Goal: Information Seeking & Learning: Find specific page/section

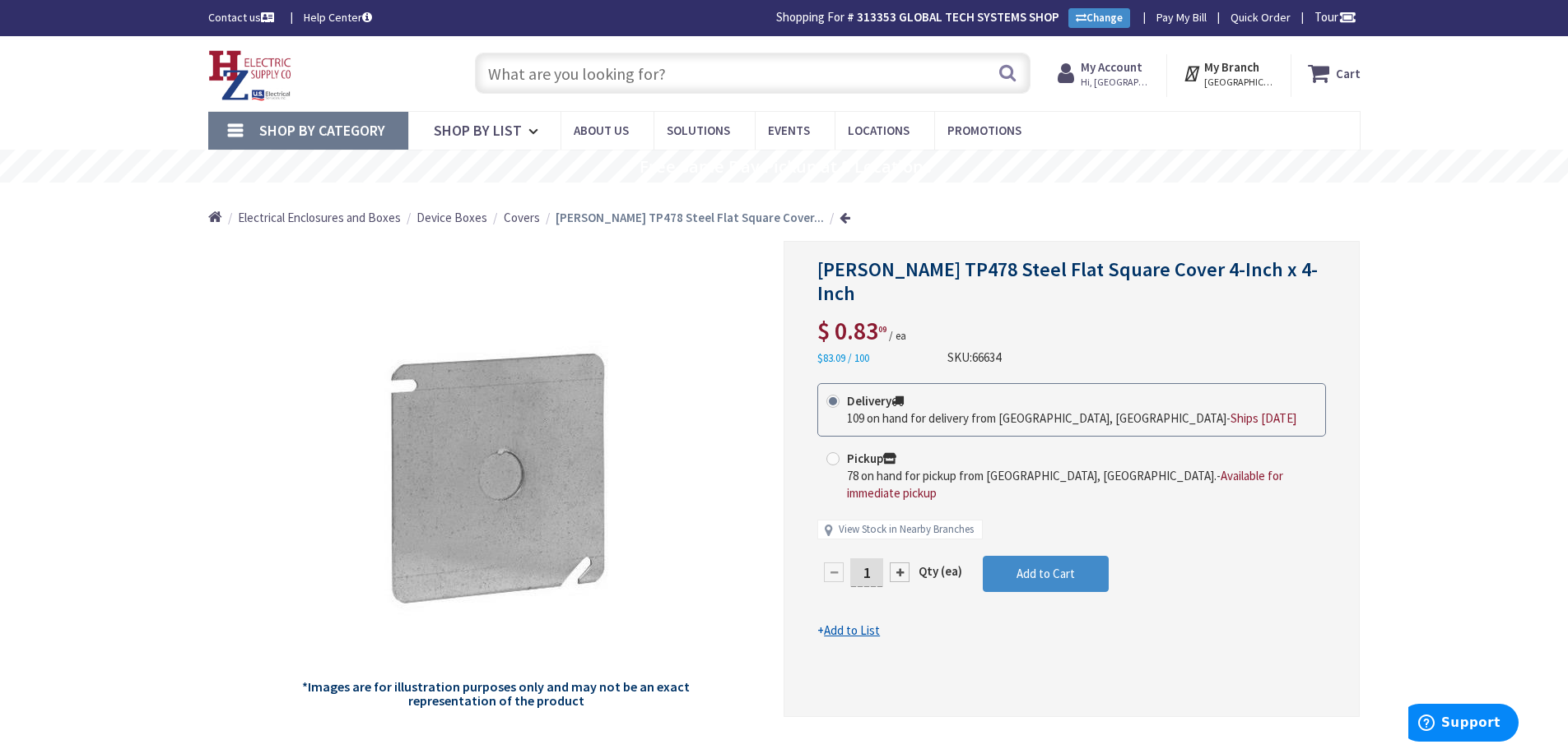
click at [490, 72] on input "text" at bounding box center [752, 73] width 556 height 42
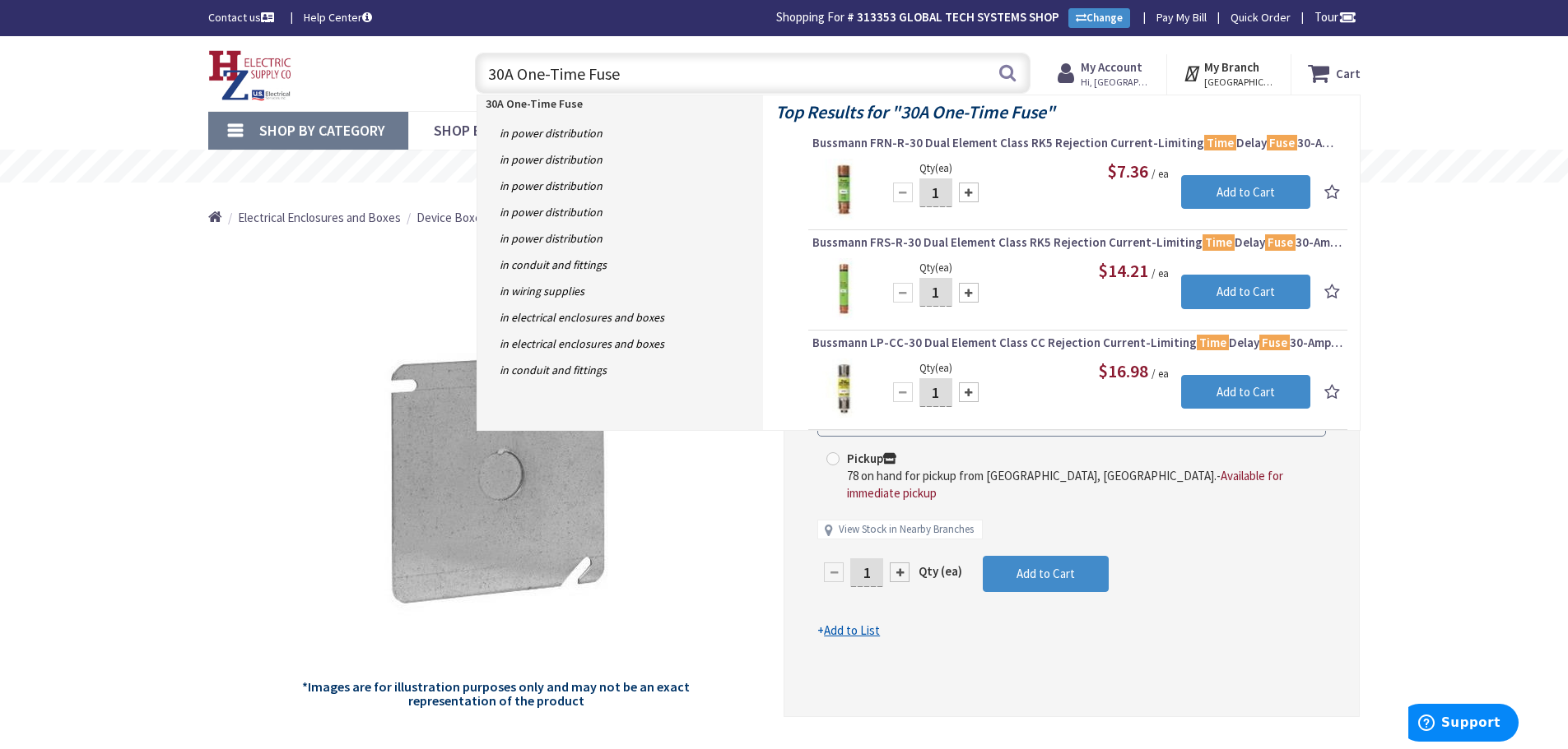
drag, startPoint x: 627, startPoint y: 72, endPoint x: 477, endPoint y: 76, distance: 150.1
click at [477, 76] on input "30A One-Time Fuse" at bounding box center [752, 73] width 556 height 42
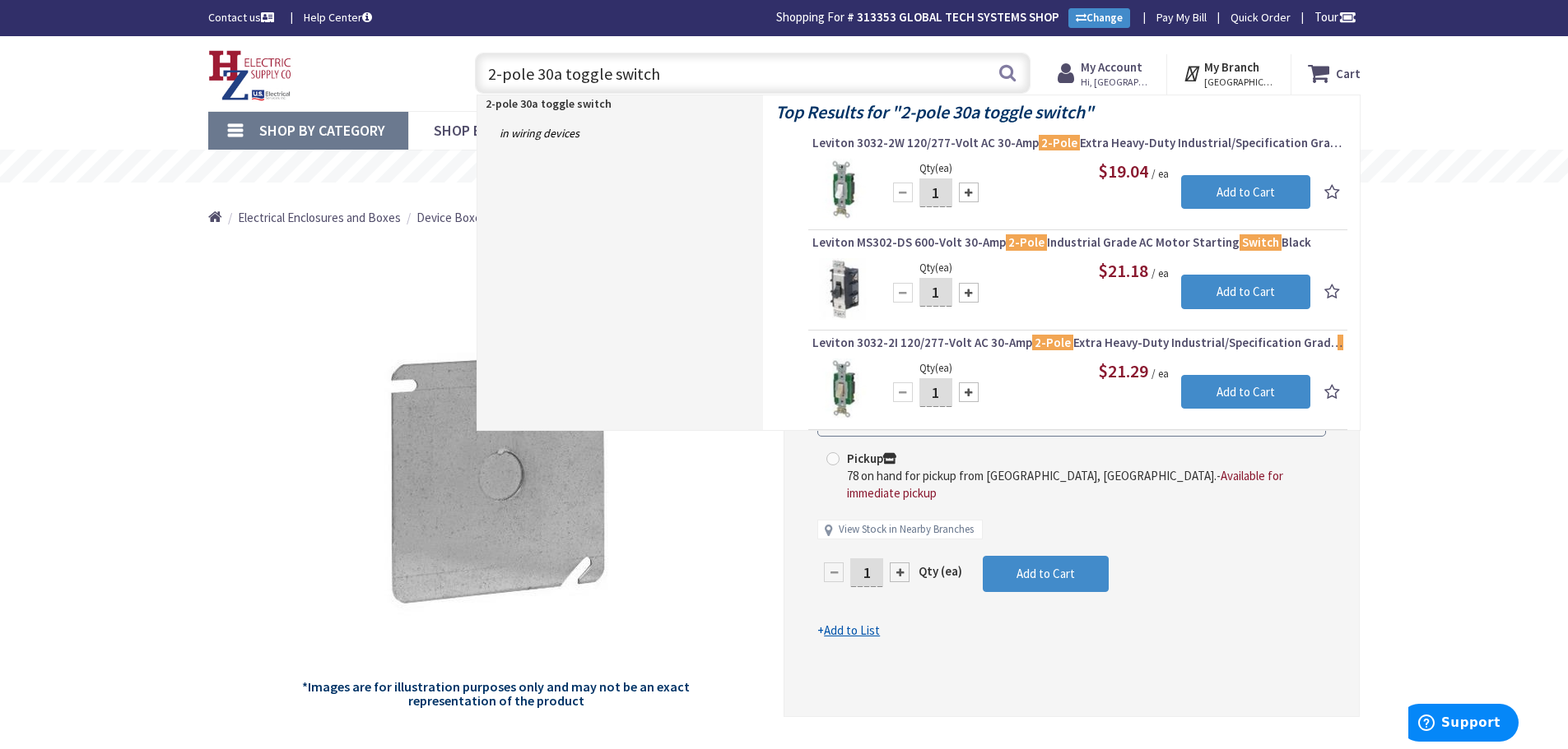
type input "2-pole 30a toggle switch"
click at [997, 279] on div "$21.18 / ea" at bounding box center [1097, 271] width 424 height 26
click at [1015, 244] on mark "2-Pole" at bounding box center [1026, 242] width 42 height 20
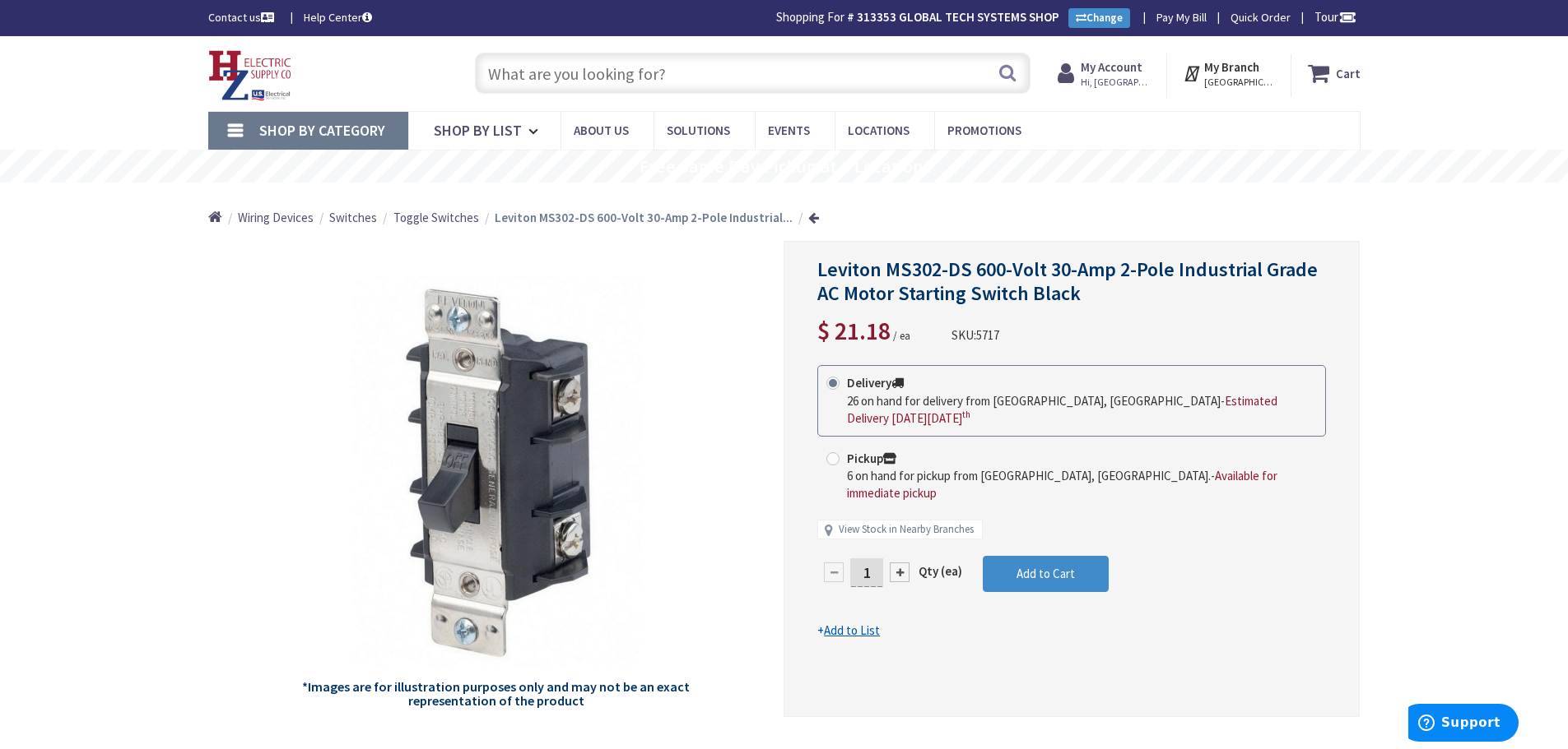
drag, startPoint x: 668, startPoint y: 70, endPoint x: 557, endPoint y: 80, distance: 111.4
click at [557, 80] on input "text" at bounding box center [752, 73] width 556 height 42
drag, startPoint x: 486, startPoint y: 65, endPoint x: 731, endPoint y: 89, distance: 246.2
click at [731, 89] on input "text" at bounding box center [752, 73] width 556 height 42
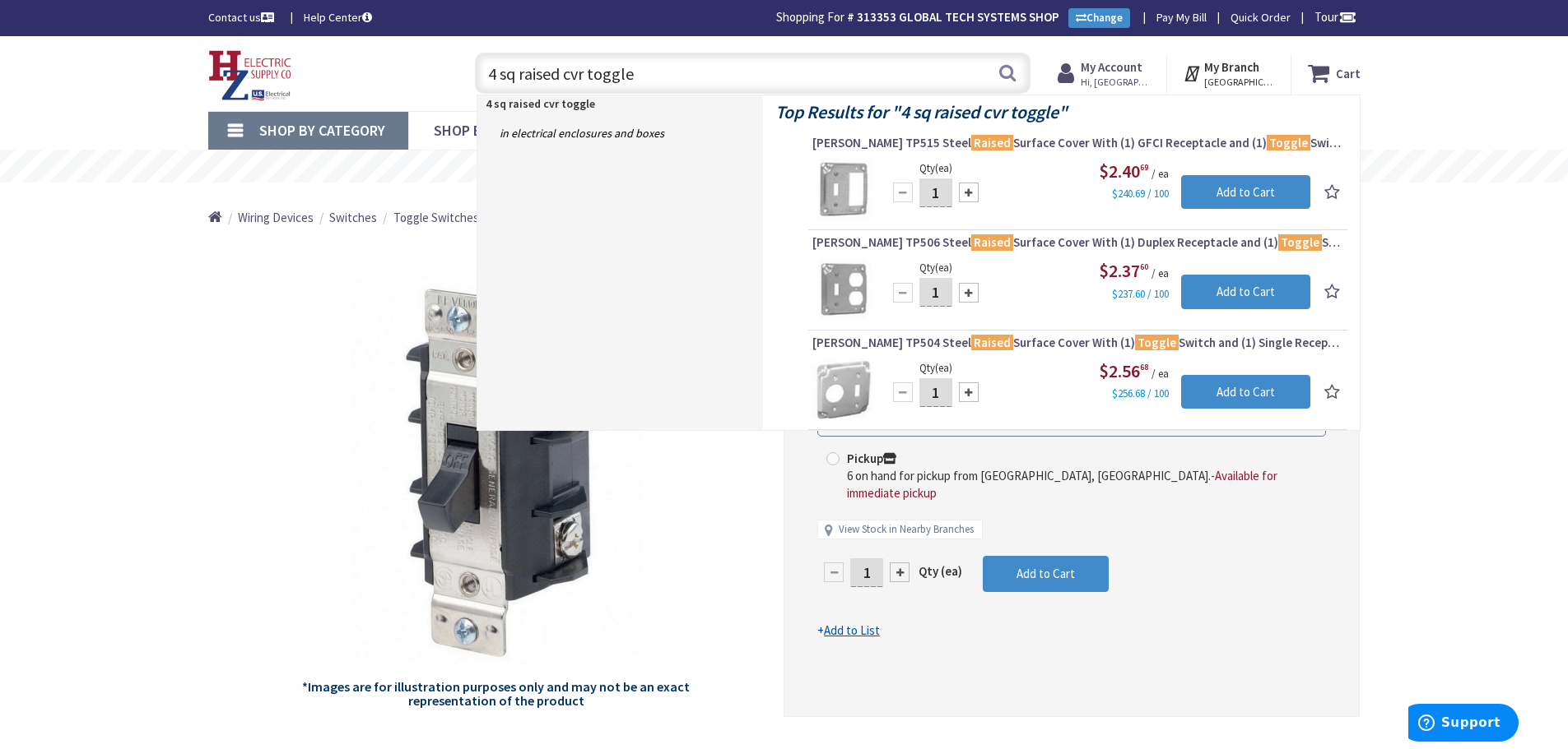
click at [587, 74] on input "4 sq raised cvr toggle" at bounding box center [752, 73] width 556 height 42
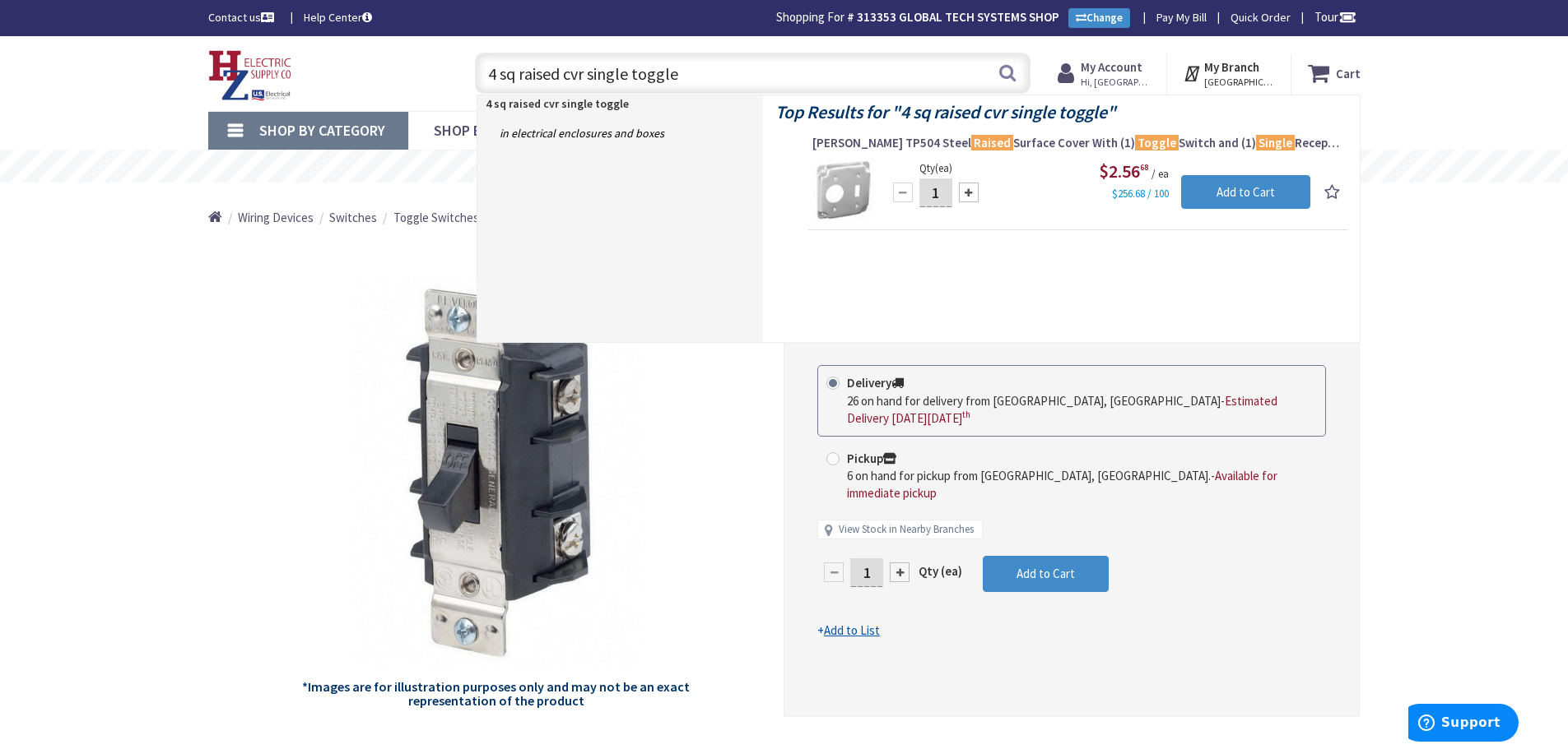
drag, startPoint x: 676, startPoint y: 76, endPoint x: 591, endPoint y: 71, distance: 85.1
click at [591, 71] on input "4 sq raised cvr single toggle" at bounding box center [752, 73] width 556 height 42
type input "4 sq raised cvr"
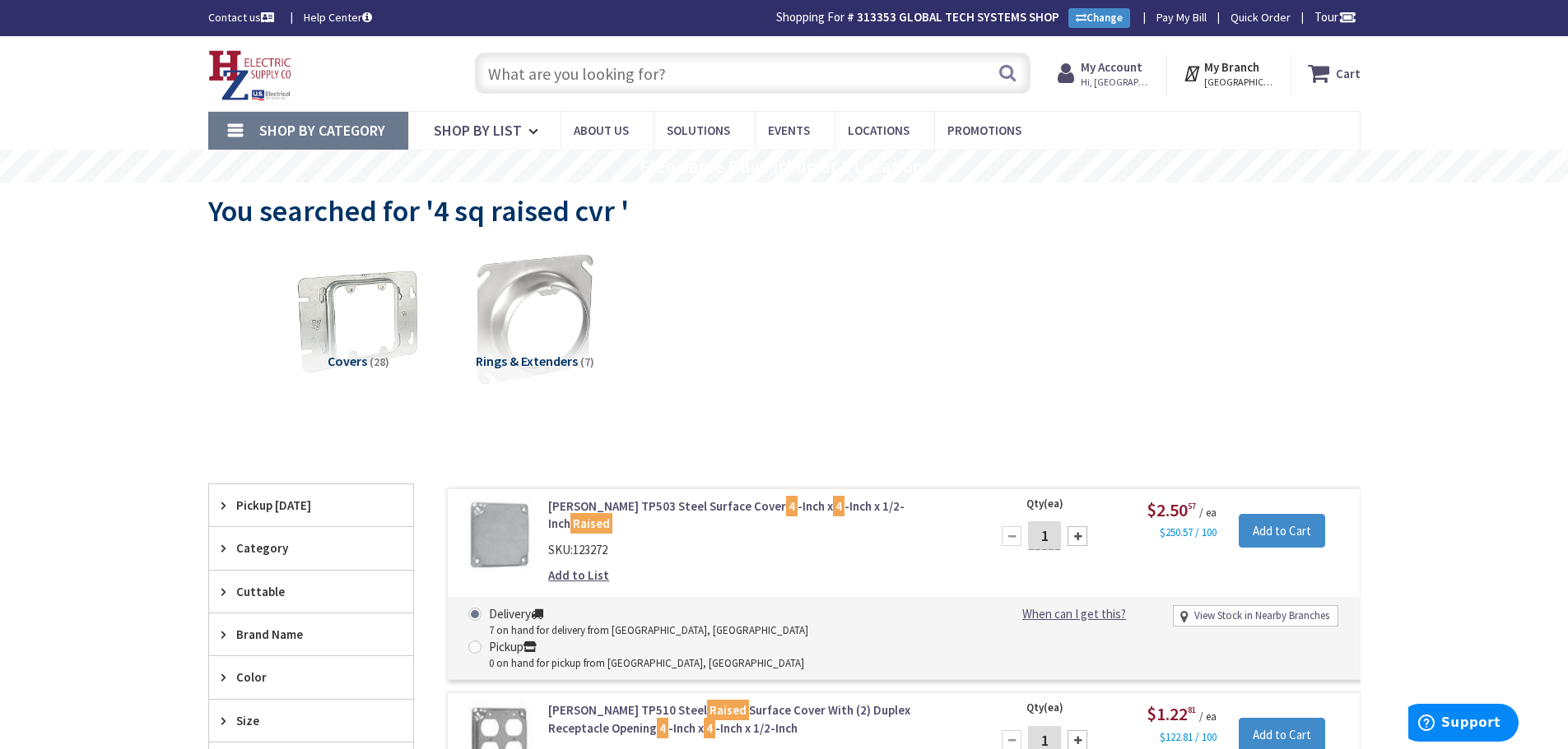
drag, startPoint x: 676, startPoint y: 78, endPoint x: 494, endPoint y: 78, distance: 182.0
click at [494, 78] on input "text" at bounding box center [752, 73] width 556 height 42
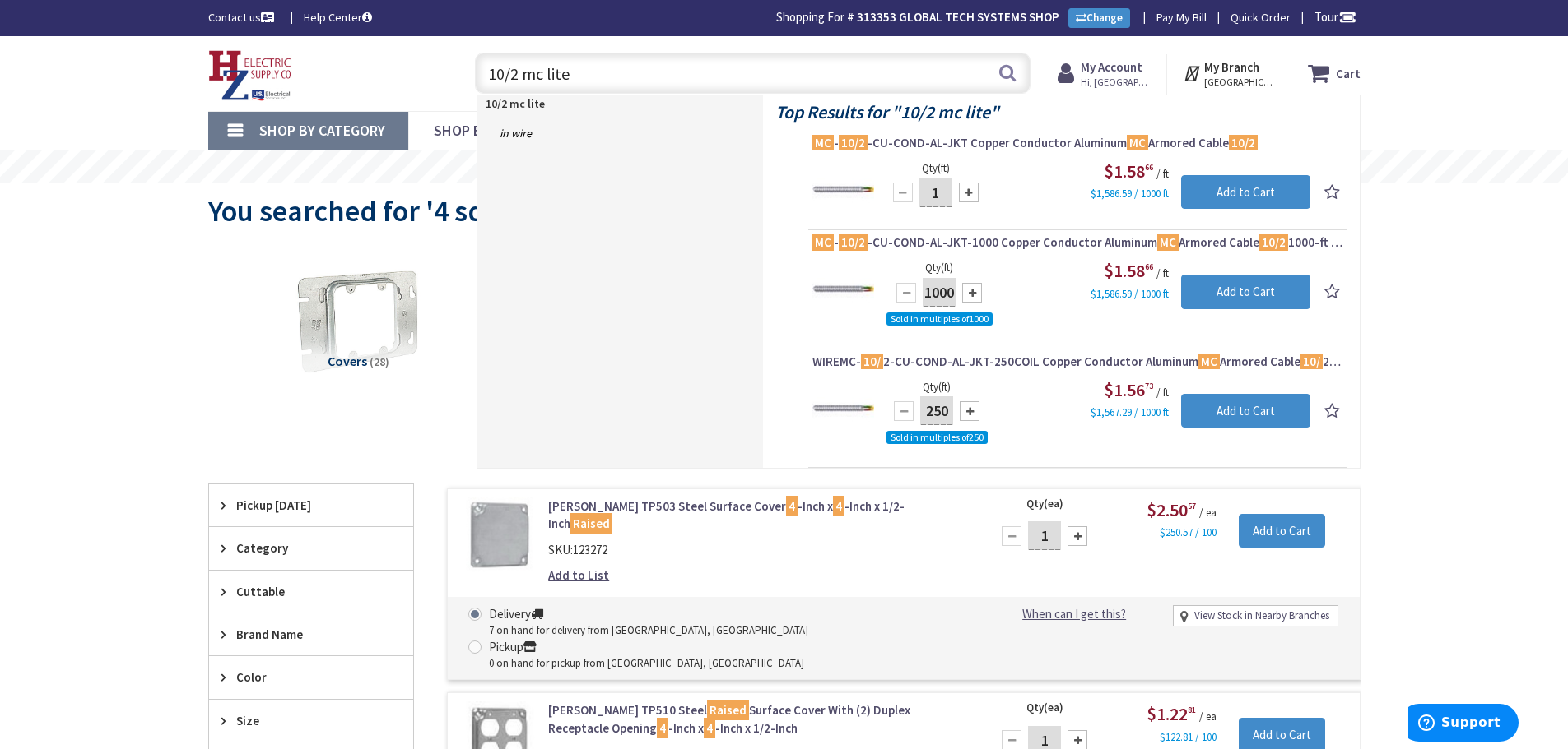
drag, startPoint x: 574, startPoint y: 71, endPoint x: 477, endPoint y: 53, distance: 98.7
click at [477, 53] on div "10/2 mc lite 10/2 mc lite" at bounding box center [752, 73] width 556 height 42
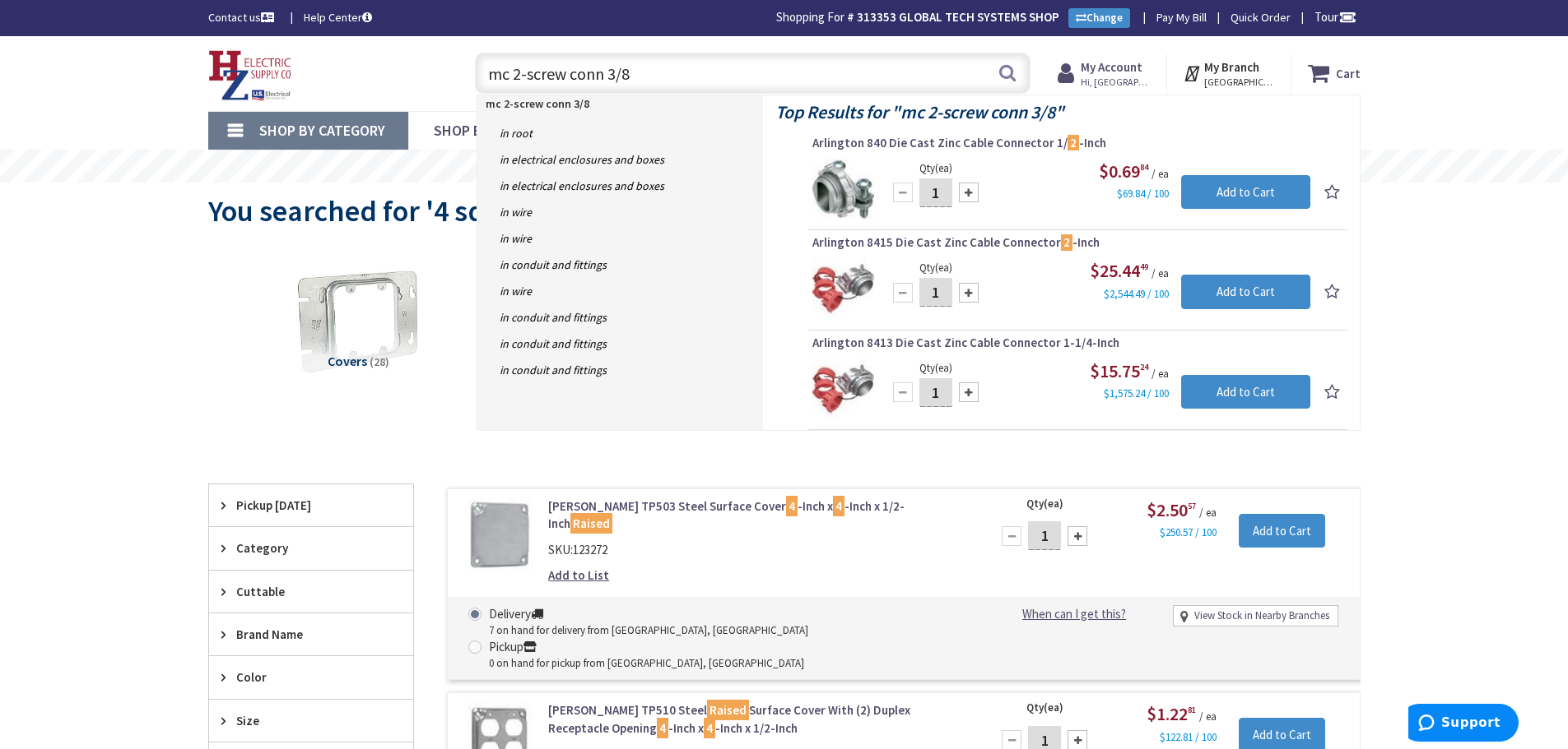
drag, startPoint x: 640, startPoint y: 76, endPoint x: 467, endPoint y: 86, distance: 173.3
click at [467, 86] on div "mc 2-screw conn 3/8 mc 2-screw conn 3/8 Search" at bounding box center [748, 72] width 564 height 53
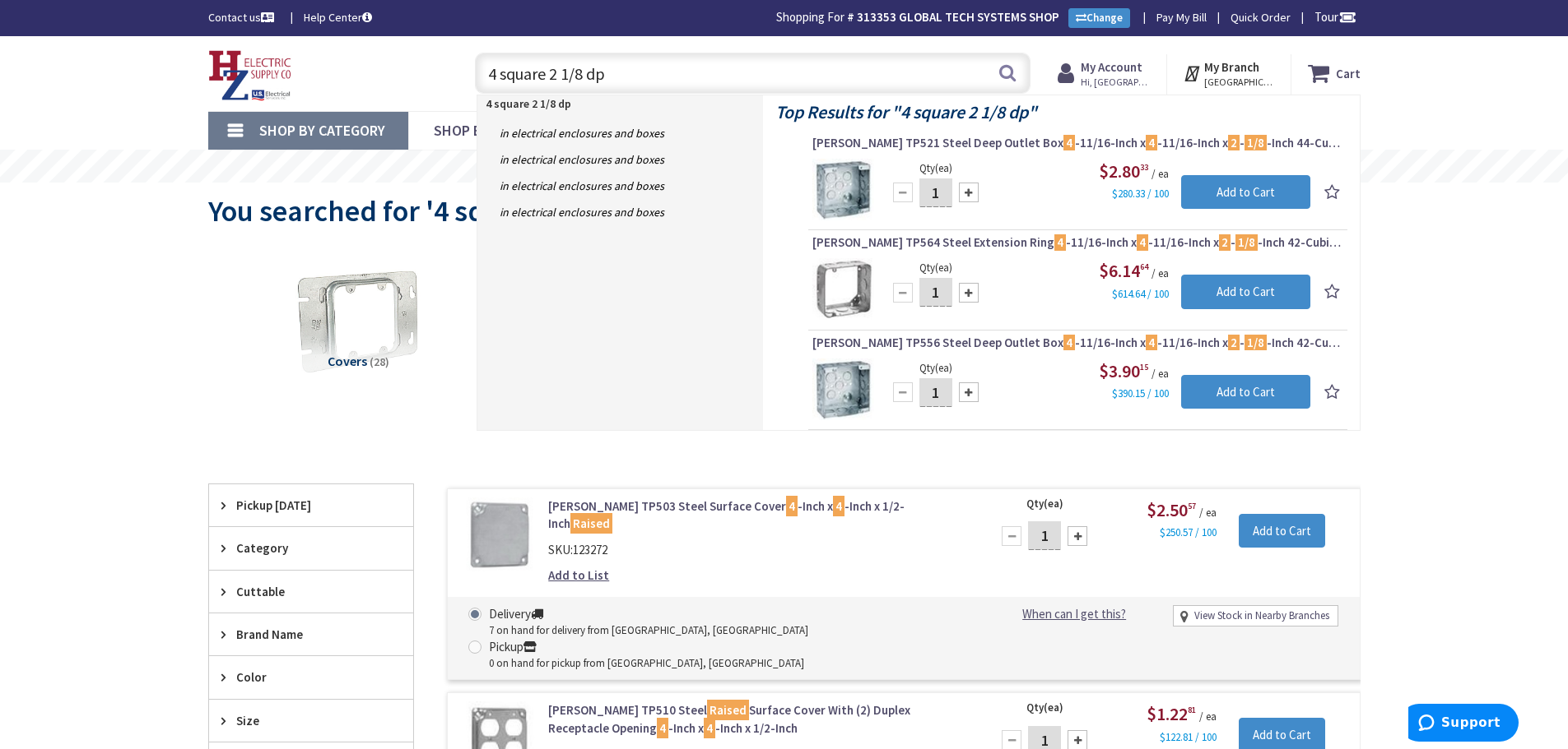
type input "4 square 2 1/8 dp"
